Goal: Information Seeking & Learning: Learn about a topic

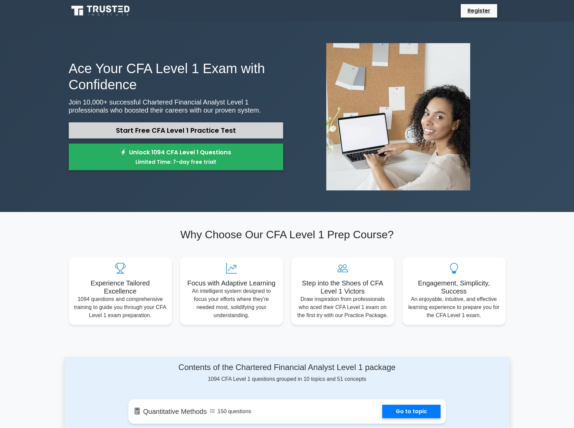
click at [209, 131] on link "Start Free CFA Level 1 Practice Test" at bounding box center [176, 130] width 214 height 16
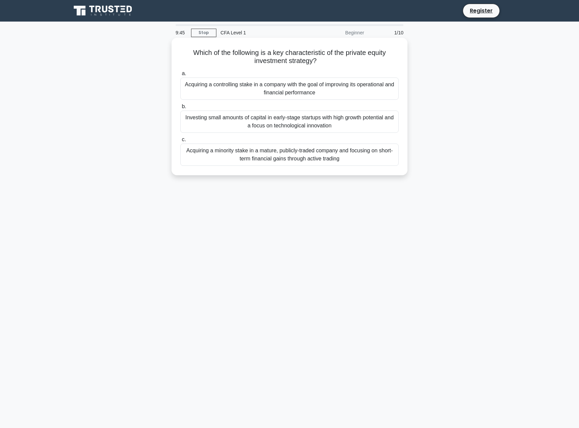
click at [252, 90] on div "Acquiring a controlling stake in a company with the goal of improving its opera…" at bounding box center [289, 89] width 218 height 22
click at [180, 76] on input "a. Acquiring a controlling stake in a company with the goal of improving its op…" at bounding box center [180, 73] width 0 height 4
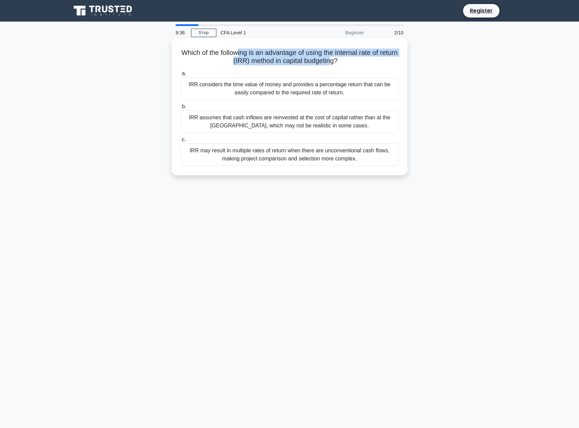
drag, startPoint x: 253, startPoint y: 54, endPoint x: 340, endPoint y: 65, distance: 87.6
click at [340, 65] on h5 "Which of the following is an advantage of using the internal rate of return (IR…" at bounding box center [290, 57] width 220 height 17
click at [348, 62] on h5 "Which of the following is an advantage of using the internal rate of return (IR…" at bounding box center [290, 57] width 220 height 17
click at [282, 122] on div "IRR assumes that cash inflows are reinvested at the cost of capital rather than…" at bounding box center [289, 122] width 218 height 22
click at [180, 109] on input "b. IRR assumes that cash inflows are reinvested at the cost of capital rather t…" at bounding box center [180, 106] width 0 height 4
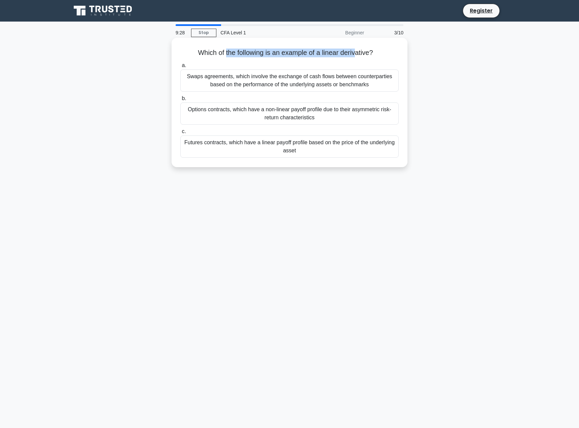
drag, startPoint x: 223, startPoint y: 53, endPoint x: 358, endPoint y: 54, distance: 134.1
click at [358, 54] on h5 "Which of the following is an example of a linear derivative? .spinner_0XTQ{tran…" at bounding box center [290, 53] width 220 height 9
click at [362, 54] on h5 "Which of the following is an example of a linear derivative? .spinner_0XTQ{tran…" at bounding box center [290, 53] width 220 height 9
click at [256, 51] on h5 "Which of the following is an example of a linear derivative? .spinner_0XTQ{tran…" at bounding box center [290, 53] width 220 height 9
click at [219, 146] on div "Futures contracts, which have a linear payoff profile based on the price of the…" at bounding box center [289, 146] width 218 height 22
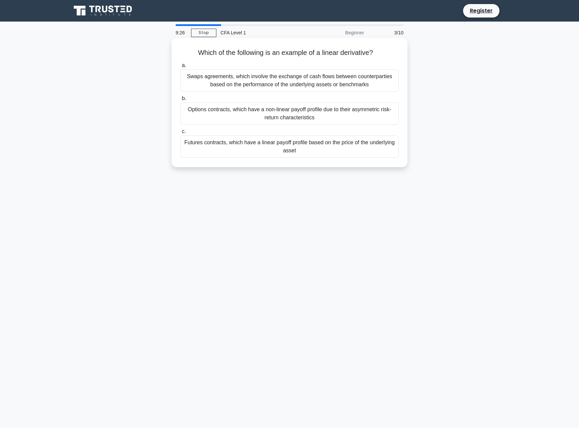
click at [180, 134] on input "c. Futures contracts, which have a linear payoff profile based on the price of …" at bounding box center [180, 131] width 0 height 4
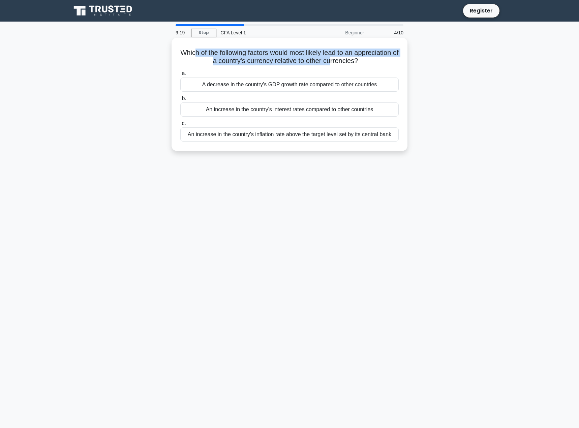
drag, startPoint x: 216, startPoint y: 51, endPoint x: 358, endPoint y: 60, distance: 142.2
click at [356, 60] on h5 "Which of the following factors would most likely lead to an appreciation of a c…" at bounding box center [290, 57] width 220 height 17
click at [368, 61] on h5 "Which of the following factors would most likely lead to an appreciation of a c…" at bounding box center [290, 57] width 220 height 17
click at [254, 111] on div "An increase in the country's interest rates compared to other countries" at bounding box center [289, 109] width 218 height 14
click at [180, 101] on input "b. An increase in the country's interest rates compared to other countries" at bounding box center [180, 98] width 0 height 4
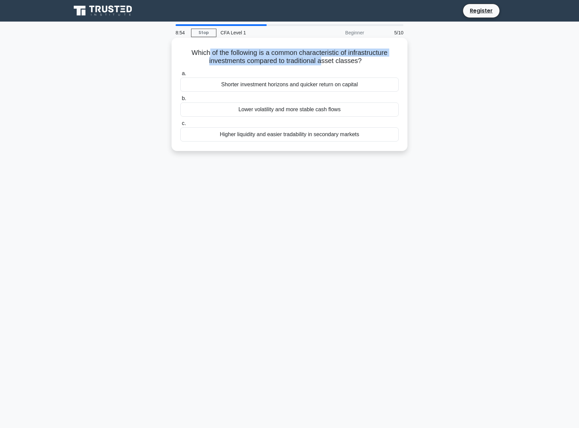
drag, startPoint x: 208, startPoint y: 50, endPoint x: 327, endPoint y: 63, distance: 120.4
click at [324, 63] on h5 "Which of the following is a common characteristic of infrastructure investments…" at bounding box center [290, 57] width 220 height 17
click at [335, 63] on h5 "Which of the following is a common characteristic of infrastructure investments…" at bounding box center [290, 57] width 220 height 17
drag, startPoint x: 272, startPoint y: 58, endPoint x: 306, endPoint y: 57, distance: 34.4
click at [306, 57] on h5 "Which of the following is a common characteristic of infrastructure investments…" at bounding box center [290, 57] width 220 height 17
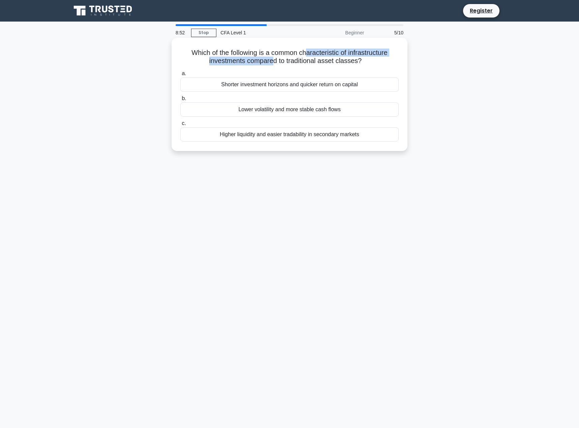
click at [306, 57] on h5 "Which of the following is a common characteristic of infrastructure investments…" at bounding box center [290, 57] width 220 height 17
click at [265, 136] on div "Higher liquidity and easier tradability in secondary markets" at bounding box center [289, 134] width 218 height 14
click at [180, 126] on input "c. Higher liquidity and easier tradability in secondary markets" at bounding box center [180, 123] width 0 height 4
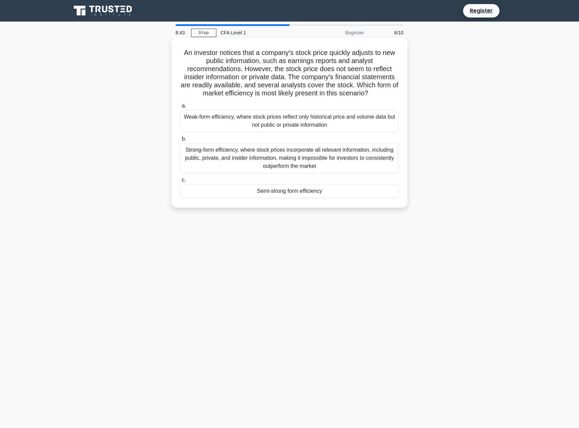
click at [255, 115] on div "Weak-form efficiency, where stock prices reflect only historical price and volu…" at bounding box center [289, 121] width 218 height 22
click at [180, 108] on input "a. Weak-form efficiency, where stock prices reflect only historical price and v…" at bounding box center [180, 106] width 0 height 4
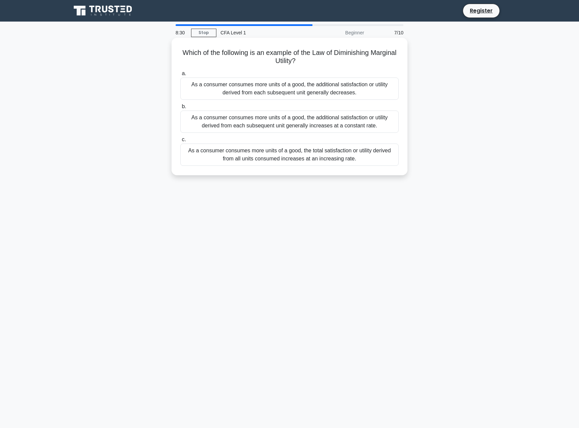
drag, startPoint x: 300, startPoint y: 56, endPoint x: 320, endPoint y: 59, distance: 19.7
click at [320, 59] on h5 "Which of the following is an example of the Law of Diminishing Marginal Utility…" at bounding box center [290, 57] width 220 height 17
click at [308, 59] on h5 "Which of the following is an example of the Law of Diminishing Marginal Utility…" at bounding box center [290, 57] width 220 height 17
click at [270, 122] on div "As a consumer consumes more units of a good, the additional satisfaction or uti…" at bounding box center [289, 122] width 218 height 22
click at [180, 109] on input "b. As a consumer consumes more units of a good, the additional satisfaction or …" at bounding box center [180, 106] width 0 height 4
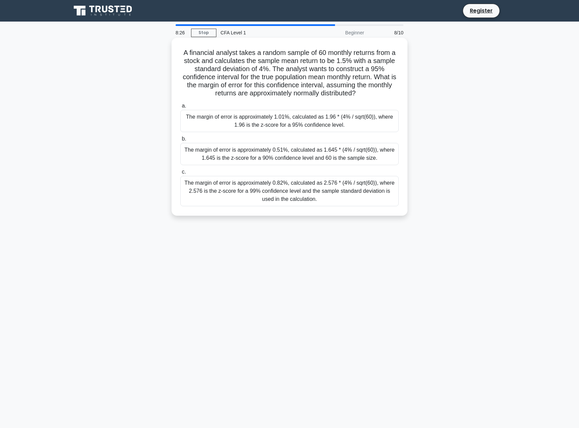
click at [273, 122] on div "The margin of error is approximately 1.01%, calculated as 1.96 * (4% / sqrt(60)…" at bounding box center [289, 121] width 218 height 22
click at [180, 108] on input "a. The margin of error is approximately 1.01%, calculated as 1.96 * (4% / sqrt(…" at bounding box center [180, 106] width 0 height 4
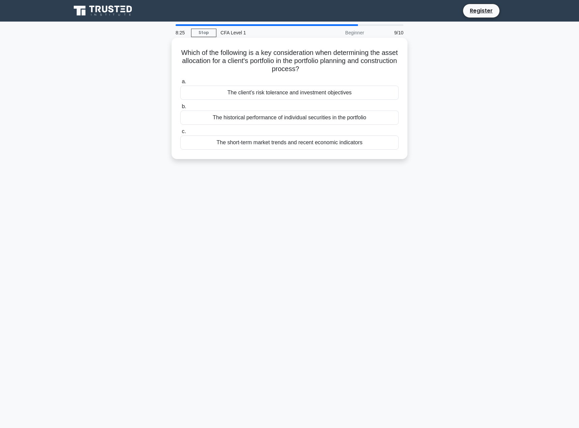
click at [281, 119] on div "The historical performance of individual securities in the portfolio" at bounding box center [289, 118] width 218 height 14
click at [180, 109] on input "b. The historical performance of individual securities in the portfolio" at bounding box center [180, 106] width 0 height 4
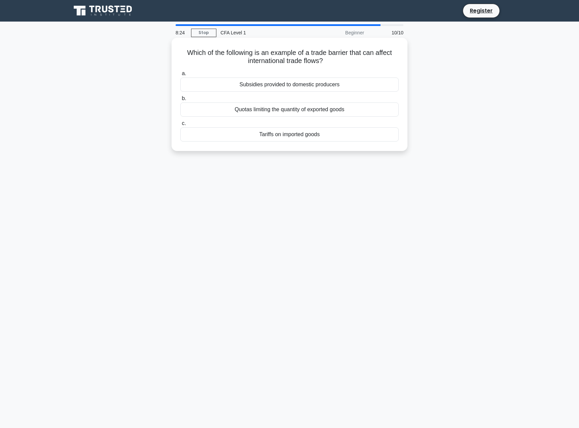
click at [280, 136] on div "Tariffs on imported goods" at bounding box center [289, 134] width 218 height 14
click at [180, 126] on input "c. Tariffs on imported goods" at bounding box center [180, 123] width 0 height 4
